Goal: Information Seeking & Learning: Learn about a topic

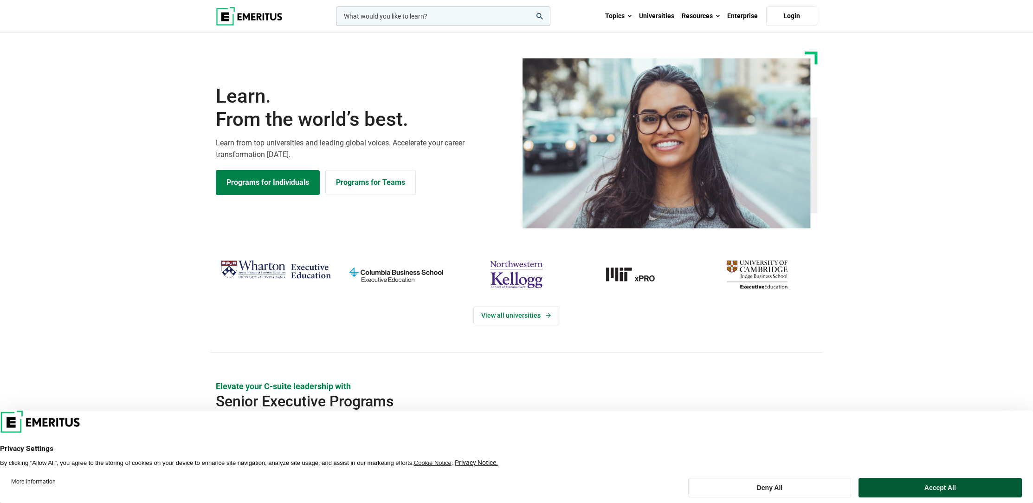
click at [902, 484] on button "Accept All" at bounding box center [940, 487] width 163 height 19
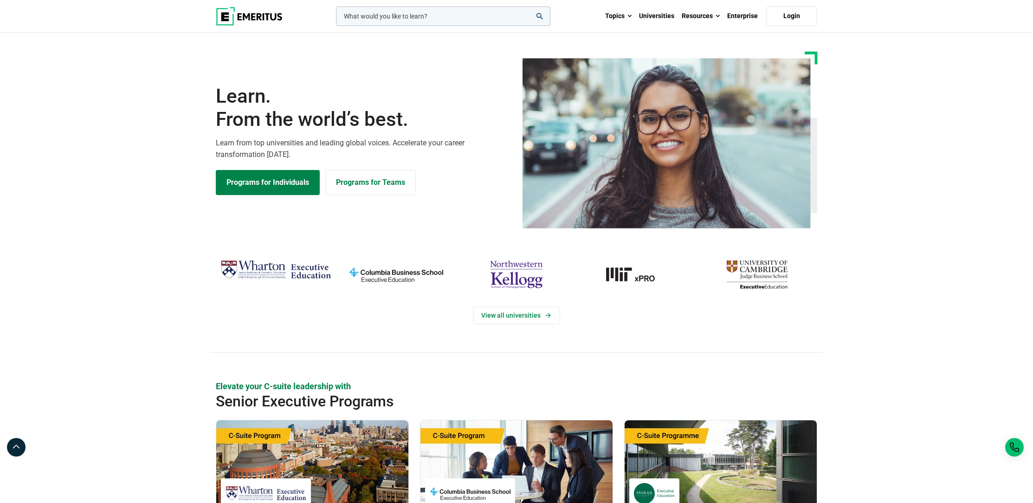
click at [912, 139] on section "Learn. From the world’s best. Learn from top universities and leading global vo…" at bounding box center [516, 140] width 1033 height 177
click at [244, 181] on link "Programs for Individuals" at bounding box center [268, 182] width 104 height 25
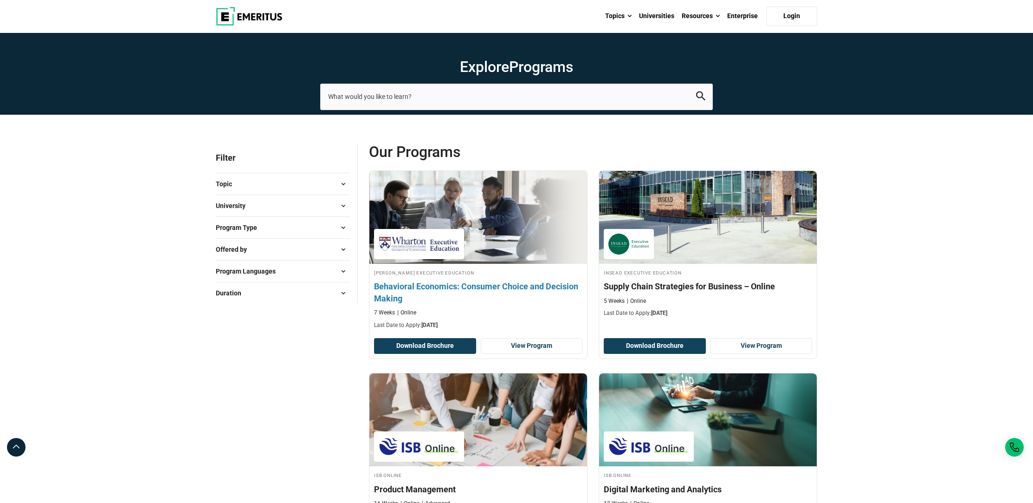
click at [448, 231] on div at bounding box center [419, 244] width 90 height 30
